Goal: Transaction & Acquisition: Purchase product/service

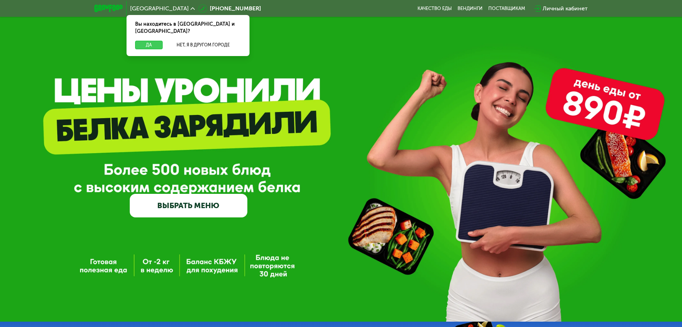
click at [144, 41] on button "Да" at bounding box center [149, 45] width 28 height 9
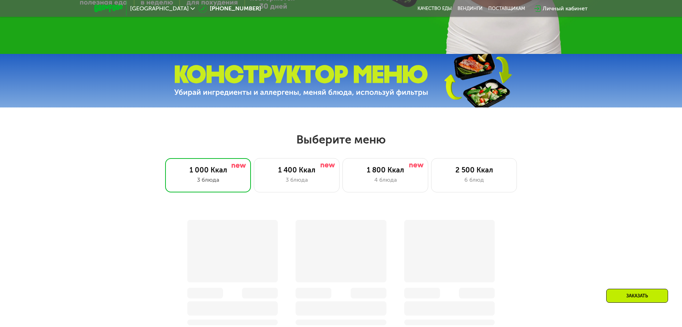
scroll to position [273, 0]
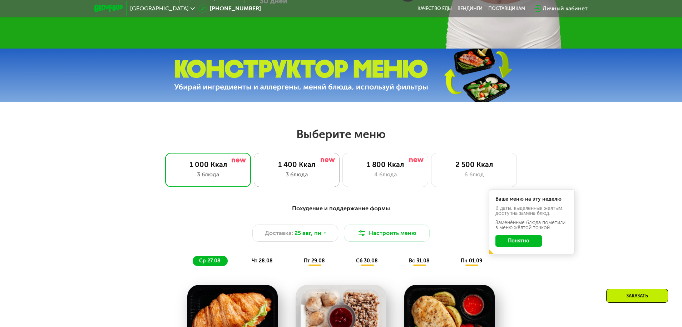
click at [303, 169] on div "1 400 Ккал" at bounding box center [296, 164] width 71 height 9
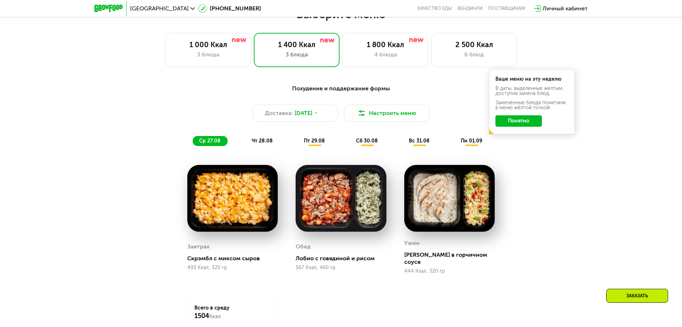
scroll to position [401, 0]
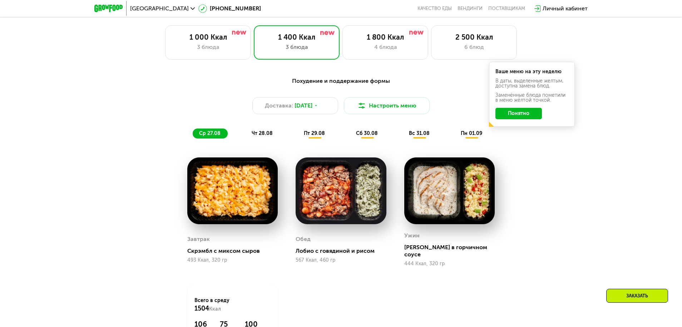
click at [269, 135] on span "чт 28.08" at bounding box center [261, 133] width 21 height 6
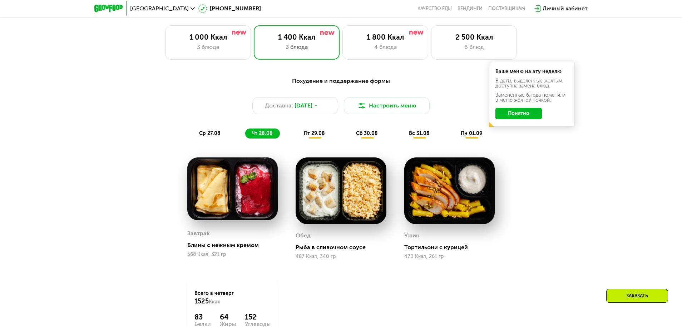
click at [315, 136] on span "пт 29.08" at bounding box center [314, 133] width 21 height 6
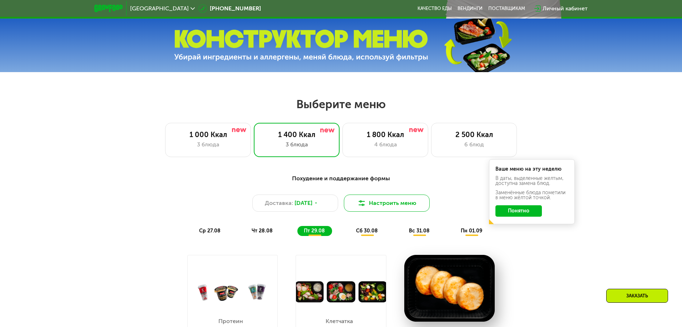
scroll to position [310, 0]
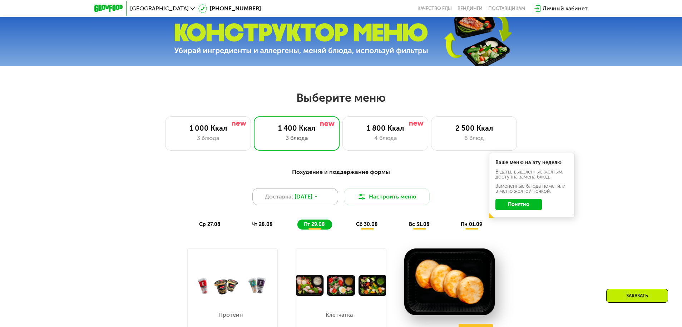
click at [312, 199] on span "[DATE]" at bounding box center [303, 197] width 18 height 9
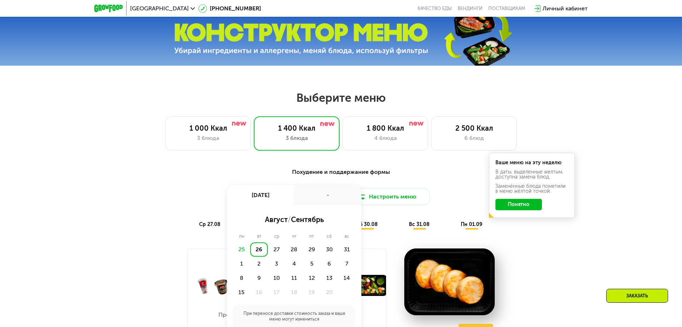
click at [259, 250] on div "26" at bounding box center [259, 250] width 18 height 14
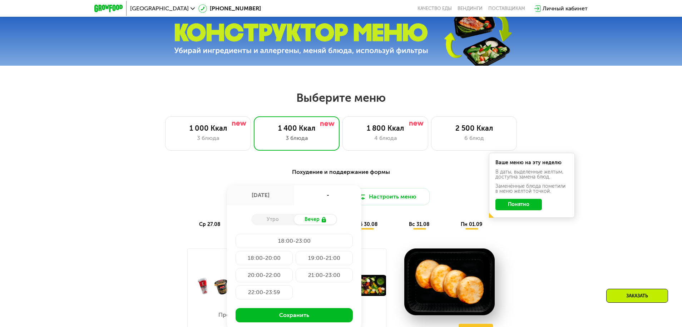
click at [274, 220] on div "Утро" at bounding box center [272, 220] width 43 height 10
click at [280, 223] on div "Утро" at bounding box center [272, 220] width 43 height 10
click at [321, 197] on div "-" at bounding box center [327, 195] width 67 height 20
click at [244, 199] on div "[DATE]" at bounding box center [260, 195] width 67 height 20
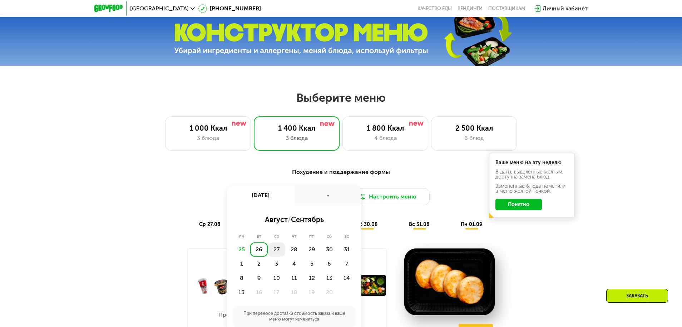
click at [285, 250] on div "27" at bounding box center [294, 250] width 18 height 14
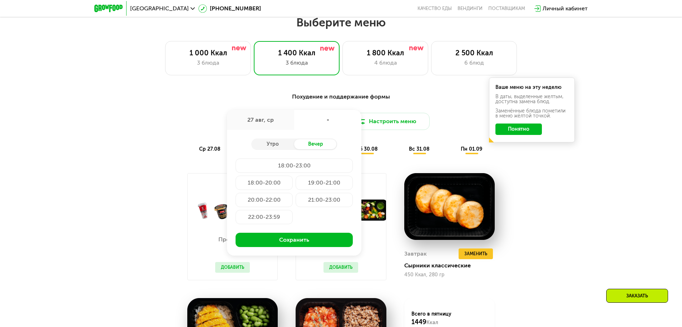
scroll to position [401, 0]
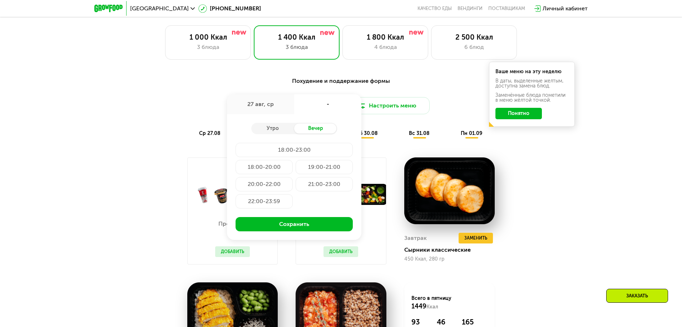
click at [293, 177] on div "19:00-21:00" at bounding box center [263, 184] width 57 height 14
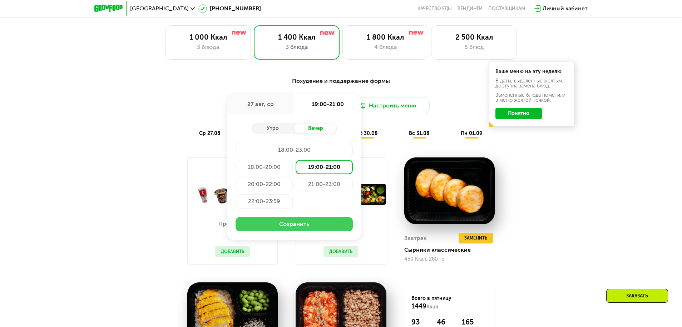
click at [310, 224] on button "Сохранить" at bounding box center [293, 224] width 117 height 14
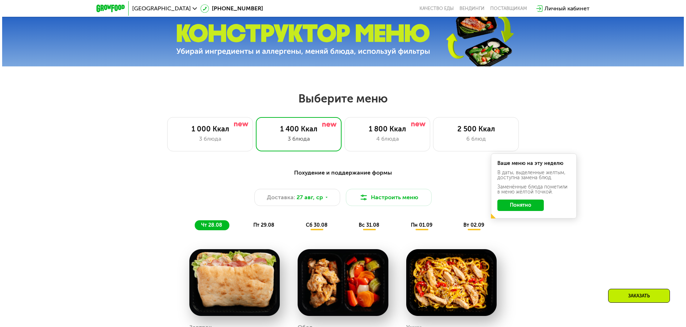
scroll to position [273, 0]
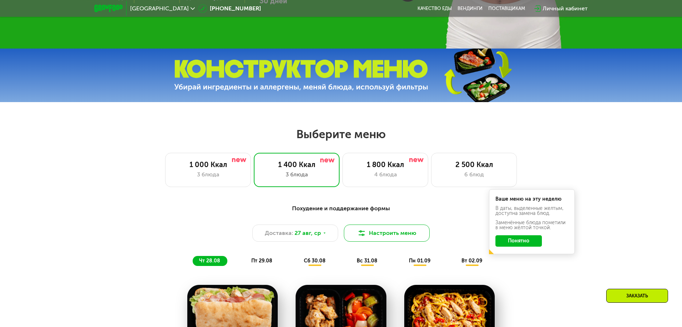
click at [390, 240] on button "Настроить меню" at bounding box center [387, 233] width 86 height 17
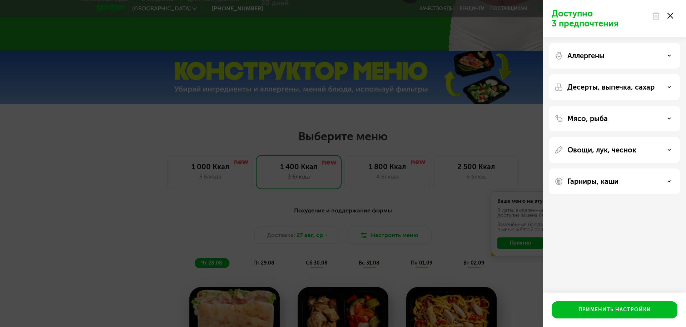
click at [656, 106] on div "Десерты, выпечка, сахар" at bounding box center [614, 119] width 131 height 26
click at [669, 89] on div "Десерты, выпечка, сахар" at bounding box center [614, 87] width 120 height 9
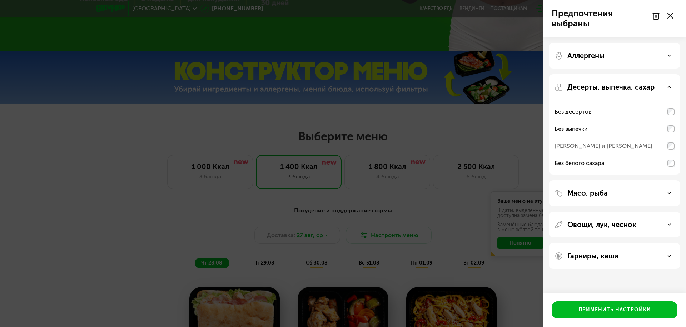
click at [641, 194] on div "Мясо, рыба" at bounding box center [614, 193] width 120 height 9
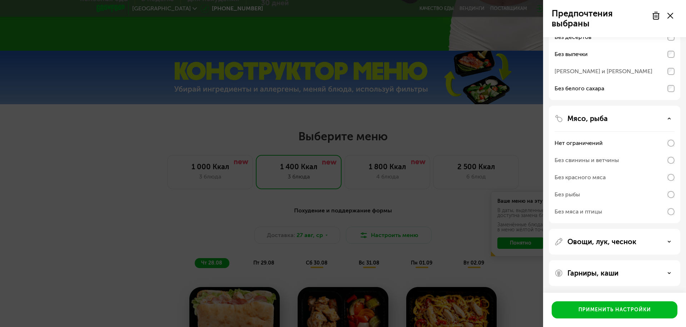
scroll to position [75, 0]
click at [666, 243] on div "Овощи, лук, чеснок" at bounding box center [614, 241] width 120 height 9
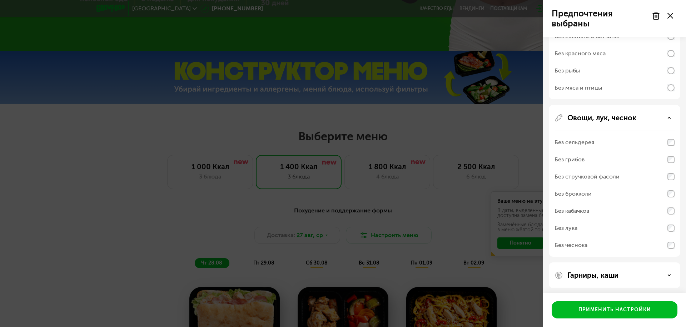
scroll to position [201, 0]
click at [654, 271] on div "Гарниры, каши" at bounding box center [614, 273] width 120 height 9
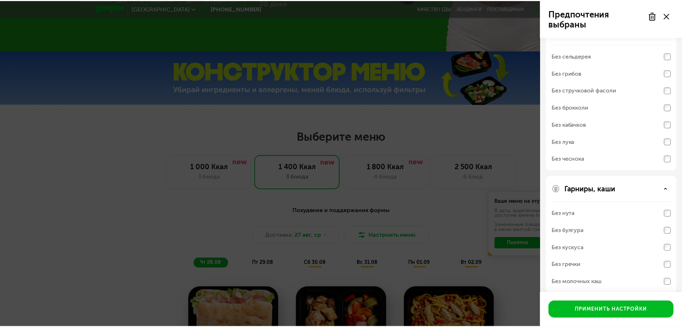
scroll to position [293, 0]
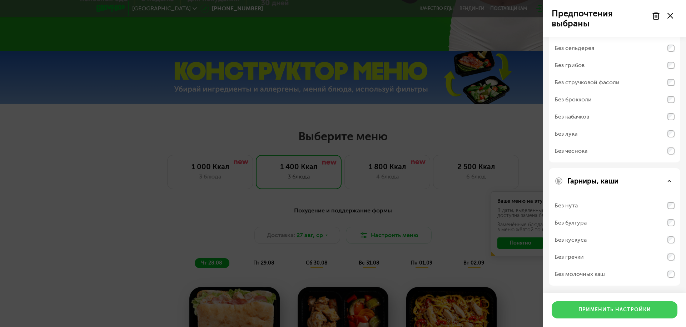
click at [644, 313] on div "Применить настройки" at bounding box center [614, 309] width 73 height 7
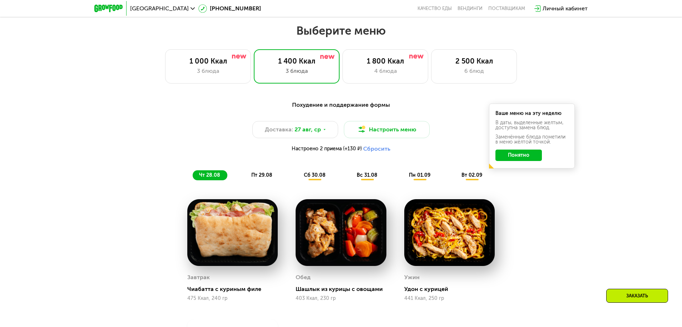
scroll to position [401, 0]
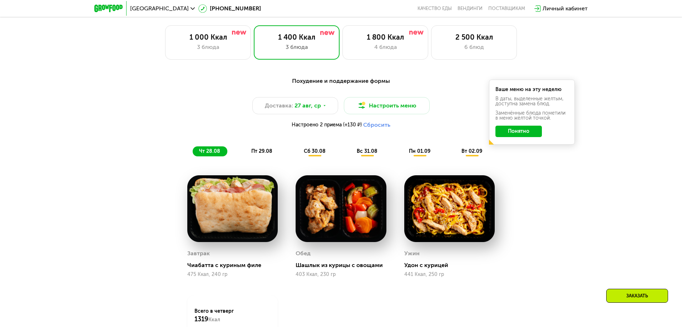
click at [311, 154] on span "сб 30.08" at bounding box center [315, 151] width 22 height 6
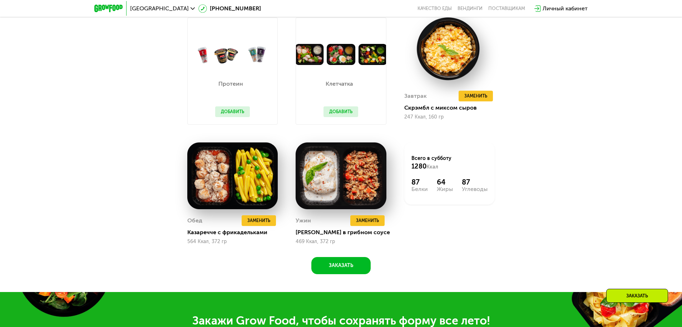
scroll to position [583, 0]
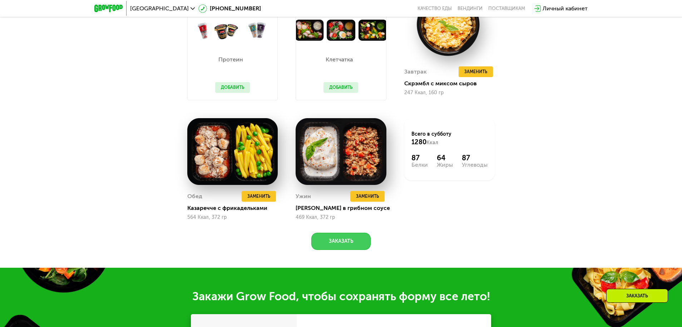
click at [356, 245] on button "Заказать" at bounding box center [340, 241] width 59 height 17
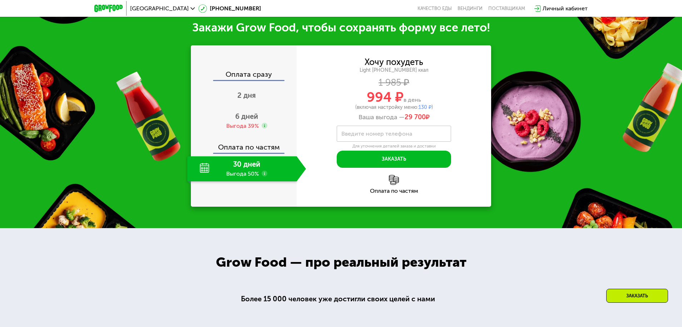
scroll to position [852, 0]
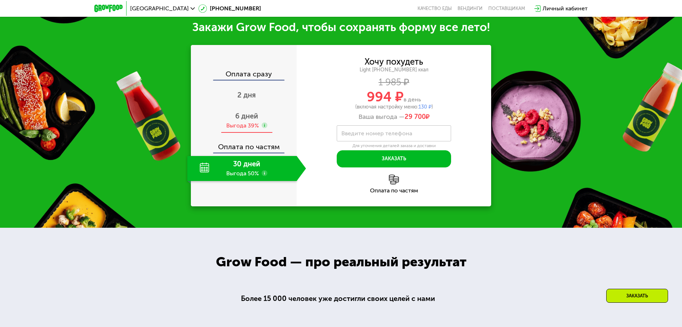
click at [237, 125] on div "Выгода 39%" at bounding box center [242, 126] width 33 height 8
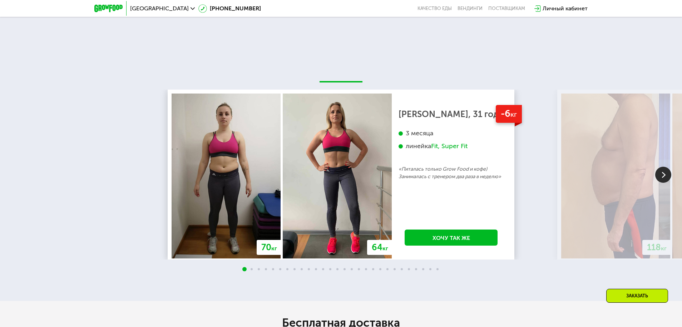
scroll to position [1362, 0]
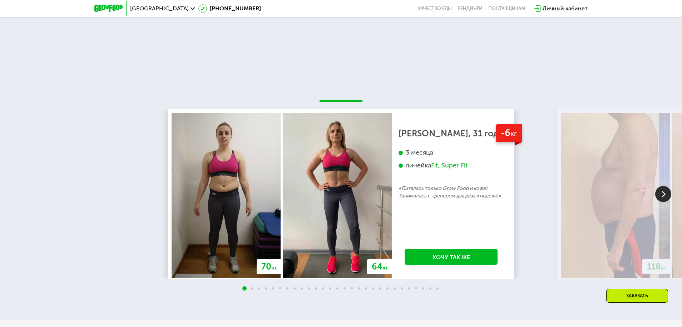
click at [661, 196] on img at bounding box center [663, 194] width 16 height 16
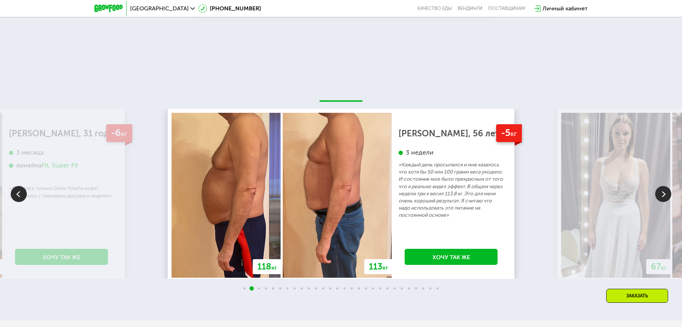
click at [661, 200] on img at bounding box center [663, 194] width 16 height 16
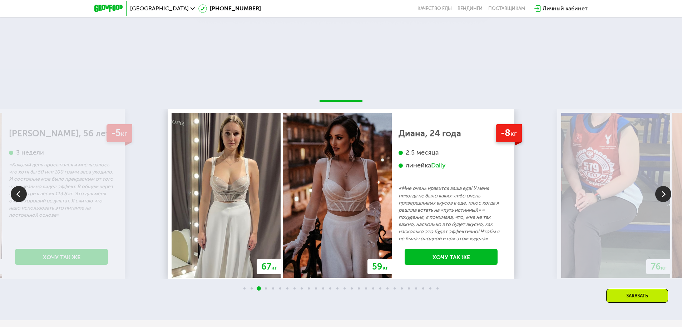
click at [661, 200] on img at bounding box center [663, 194] width 16 height 16
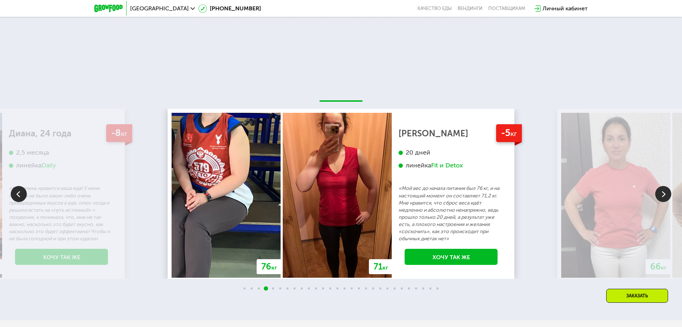
click at [661, 200] on img at bounding box center [663, 194] width 16 height 16
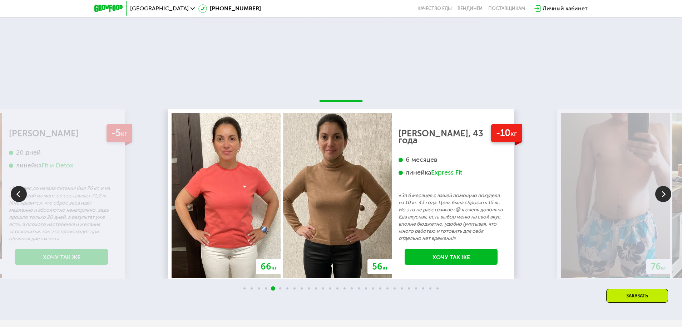
click at [659, 201] on img at bounding box center [663, 194] width 16 height 16
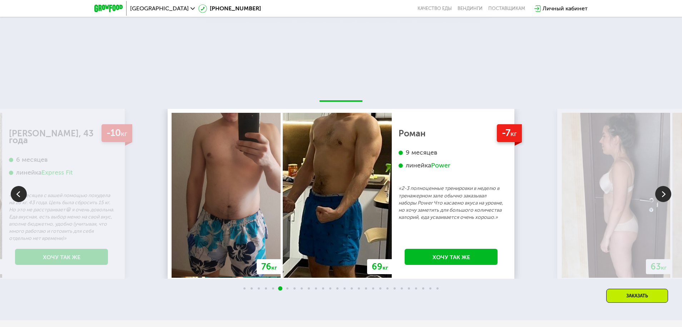
click at [658, 201] on img at bounding box center [663, 194] width 16 height 16
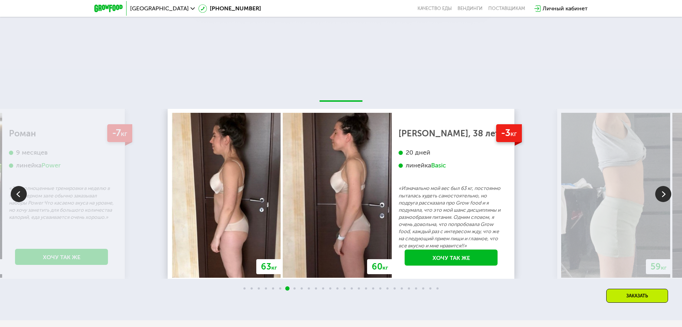
click at [658, 202] on img at bounding box center [663, 194] width 16 height 16
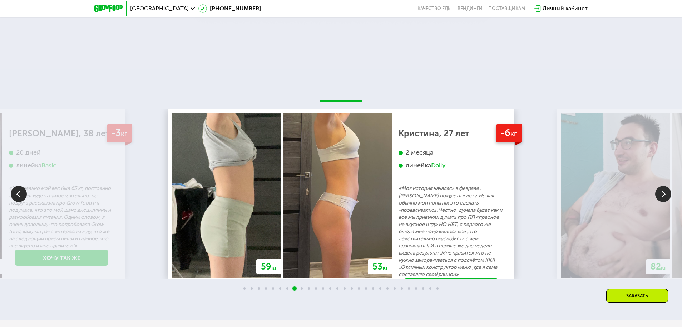
click at [663, 200] on img at bounding box center [663, 194] width 16 height 16
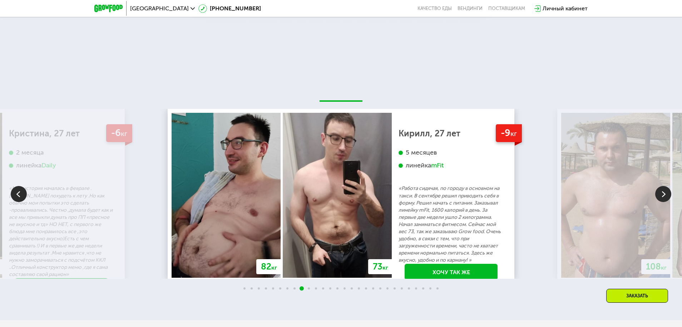
click at [661, 202] on img at bounding box center [663, 194] width 16 height 16
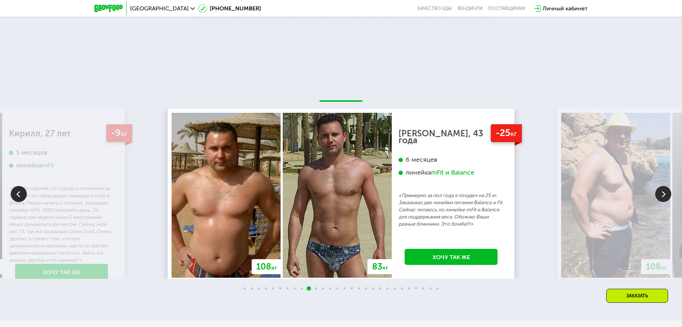
click at [659, 202] on img at bounding box center [663, 194] width 16 height 16
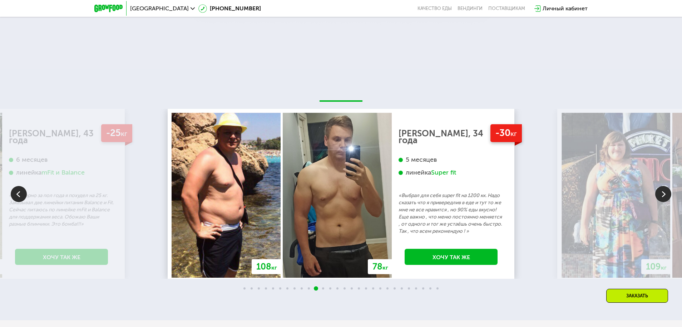
click at [666, 197] on img at bounding box center [663, 194] width 16 height 16
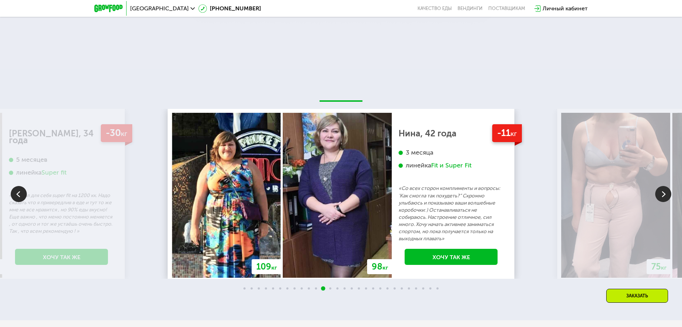
click at [663, 196] on img at bounding box center [663, 194] width 16 height 16
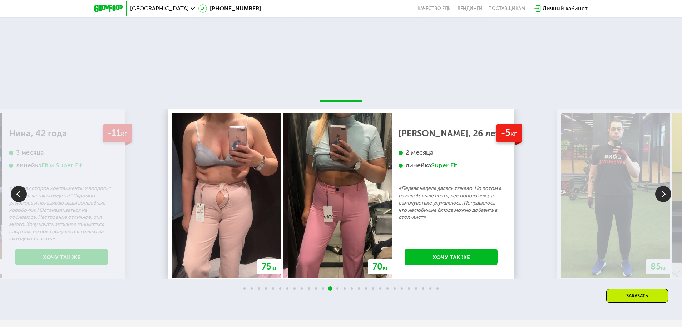
click at [666, 197] on img at bounding box center [663, 194] width 16 height 16
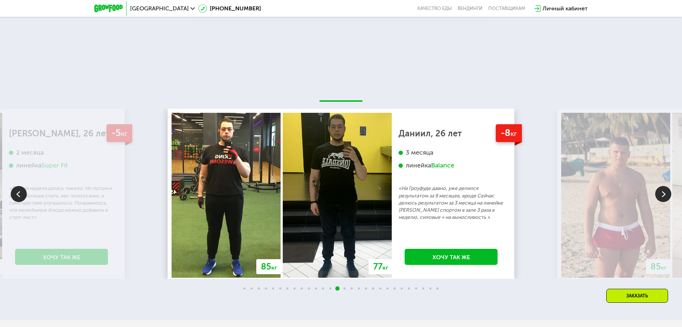
click at [664, 193] on img at bounding box center [663, 194] width 16 height 16
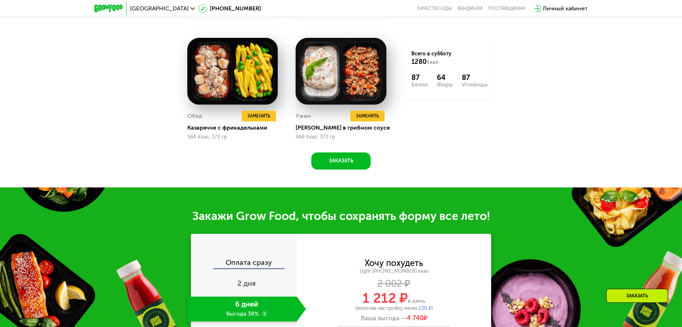
scroll to position [634, 0]
